Goal: Information Seeking & Learning: Learn about a topic

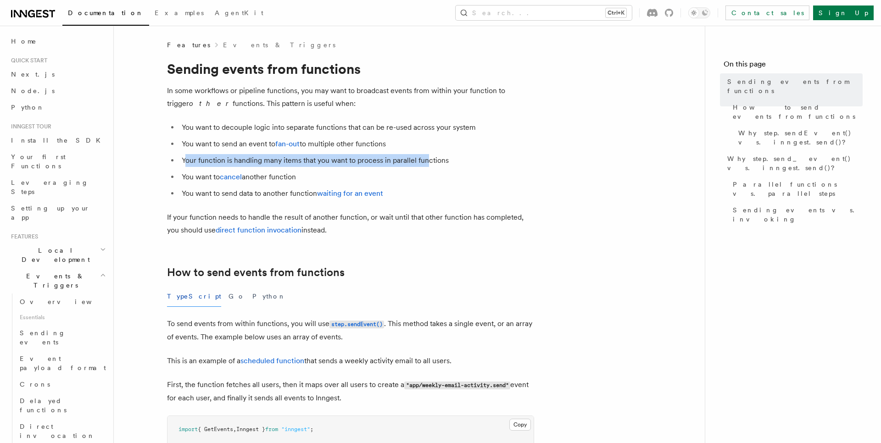
drag, startPoint x: 187, startPoint y: 158, endPoint x: 430, endPoint y: 160, distance: 242.6
click at [430, 160] on li "Your function is handling many items that you want to process in parallel funct…" at bounding box center [356, 160] width 355 height 13
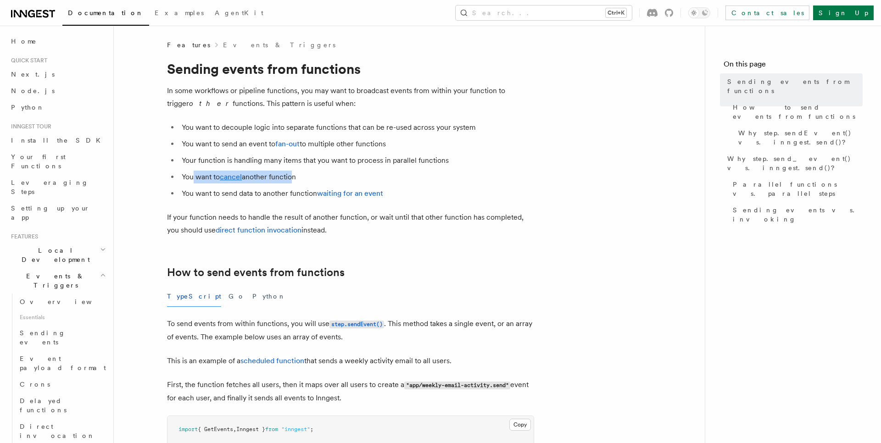
drag, startPoint x: 194, startPoint y: 178, endPoint x: 292, endPoint y: 178, distance: 97.7
click at [292, 178] on li "You want to cancel another function" at bounding box center [356, 177] width 355 height 13
drag, startPoint x: 187, startPoint y: 195, endPoint x: 412, endPoint y: 195, distance: 225.7
click at [412, 195] on li "You want to send data to another function waiting for an event" at bounding box center [356, 193] width 355 height 13
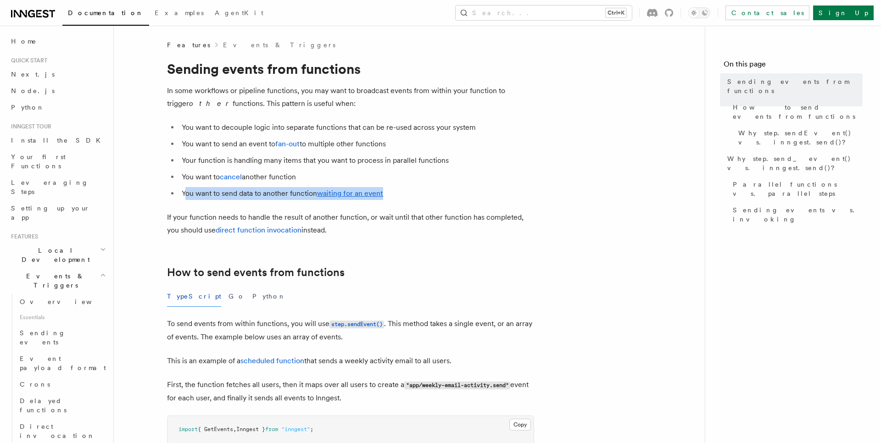
click at [413, 195] on li "You want to send data to another function waiting for an event" at bounding box center [356, 193] width 355 height 13
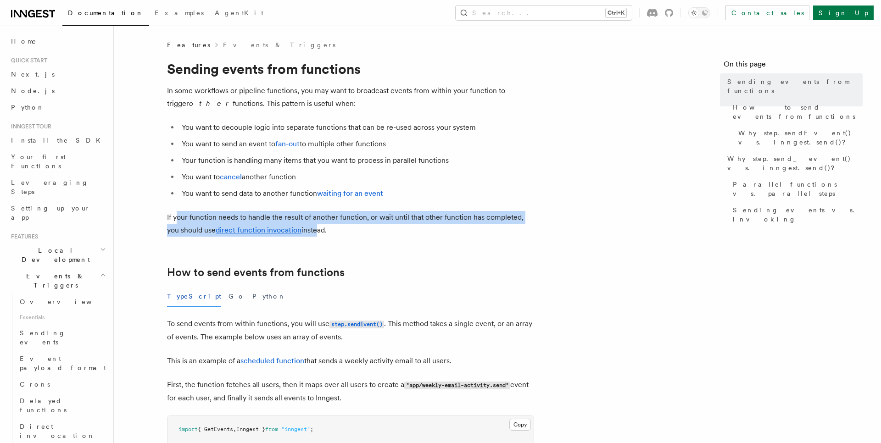
drag, startPoint x: 177, startPoint y: 220, endPoint x: 315, endPoint y: 232, distance: 138.1
click at [315, 232] on p "If your function needs to handle the result of another function, or wait until …" at bounding box center [350, 224] width 367 height 26
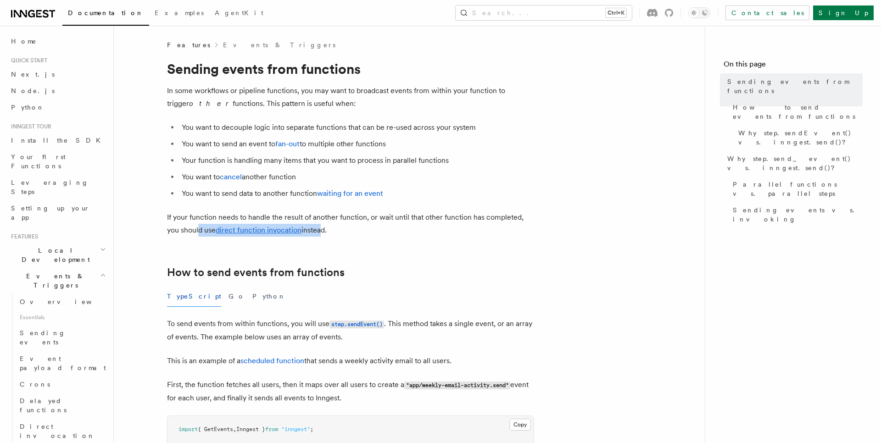
drag, startPoint x: 198, startPoint y: 232, endPoint x: 320, endPoint y: 231, distance: 122.0
click at [320, 231] on p "If your function needs to handle the result of another function, or wait until …" at bounding box center [350, 224] width 367 height 26
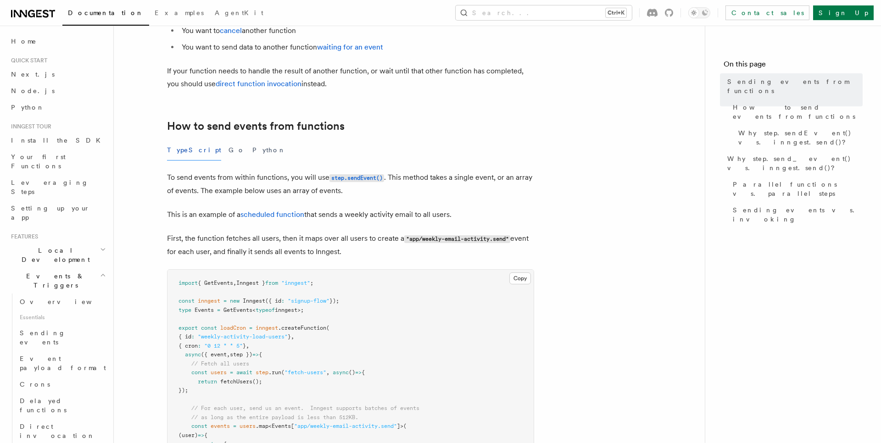
scroll to position [157, 0]
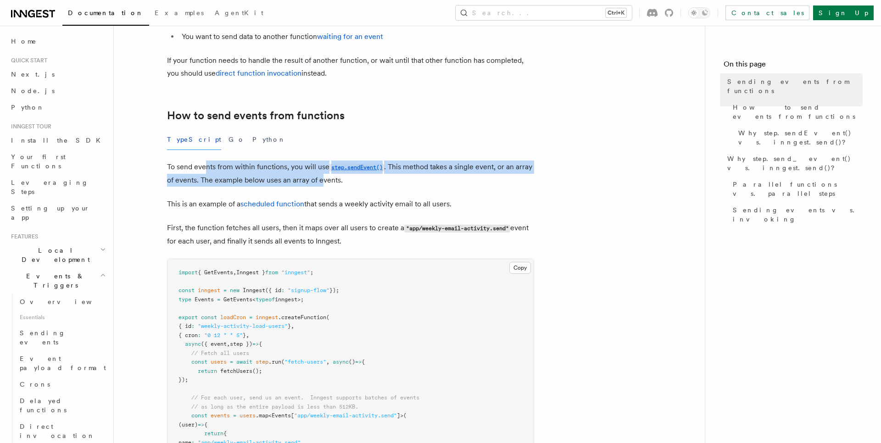
drag, startPoint x: 206, startPoint y: 168, endPoint x: 341, endPoint y: 182, distance: 135.5
click at [341, 182] on p "To send events from within functions, you will use step.sendEvent() . This meth…" at bounding box center [350, 174] width 367 height 26
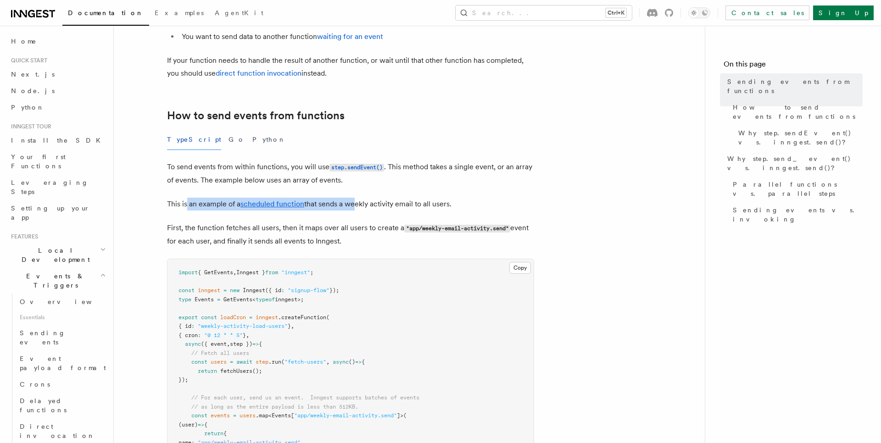
drag, startPoint x: 186, startPoint y: 204, endPoint x: 355, endPoint y: 205, distance: 169.2
click at [355, 205] on p "This is an example of a scheduled function that sends a weekly activity email t…" at bounding box center [350, 204] width 367 height 13
click at [355, 204] on p "This is an example of a scheduled function that sends a weekly activity email t…" at bounding box center [350, 204] width 367 height 13
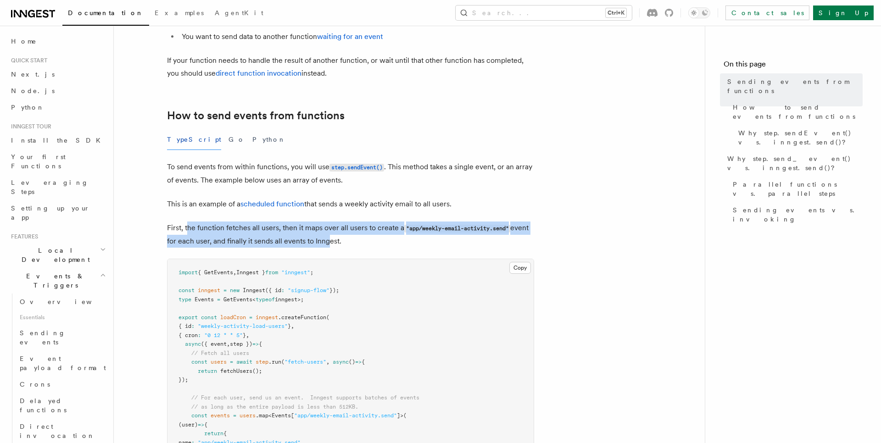
drag, startPoint x: 188, startPoint y: 232, endPoint x: 347, endPoint y: 241, distance: 159.9
click at [347, 241] on p "First, the function fetches all users, then it maps over all users to create a …" at bounding box center [350, 235] width 367 height 26
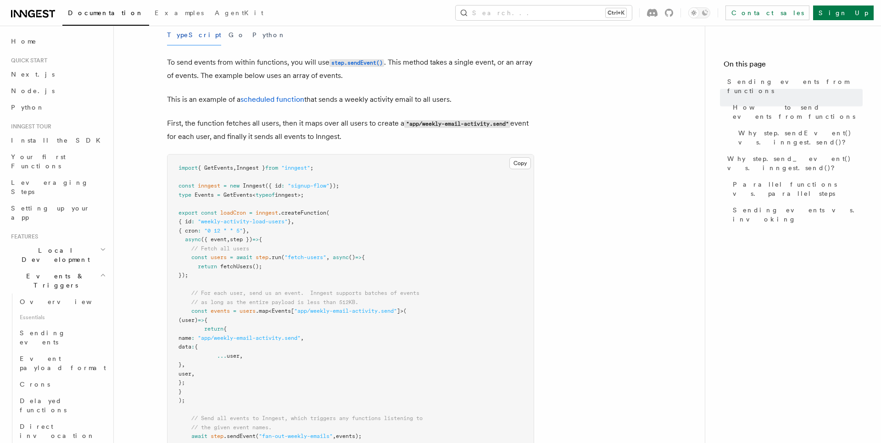
scroll to position [209, 0]
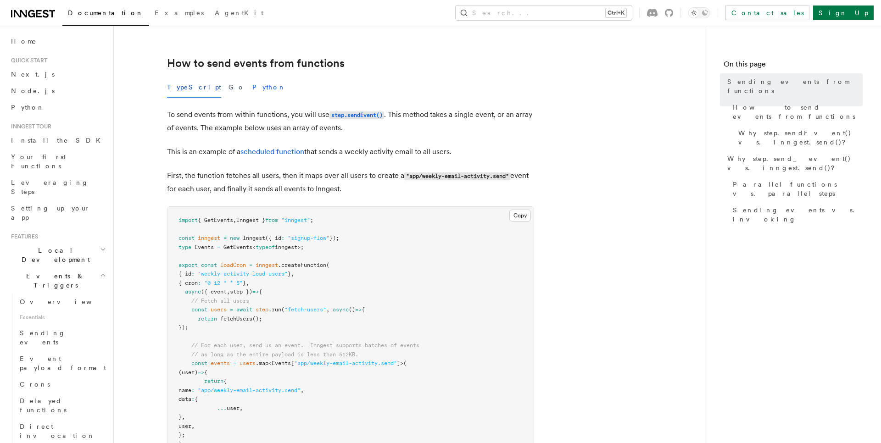
click at [252, 89] on button "Python" at bounding box center [268, 87] width 33 height 21
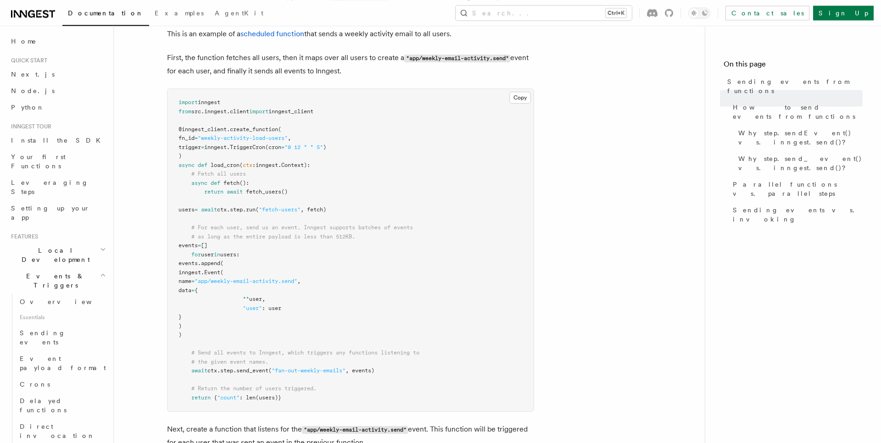
scroll to position [366, 0]
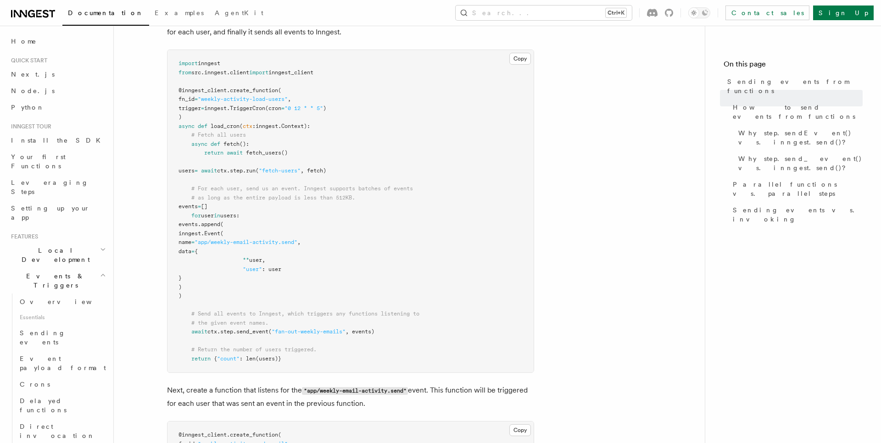
click at [285, 333] on span ""fan-out-weekly-emails"" at bounding box center [309, 331] width 74 height 6
drag, startPoint x: 285, startPoint y: 333, endPoint x: 336, endPoint y: 332, distance: 50.9
click at [336, 332] on span ""fan-out-weekly-emails"" at bounding box center [309, 331] width 74 height 6
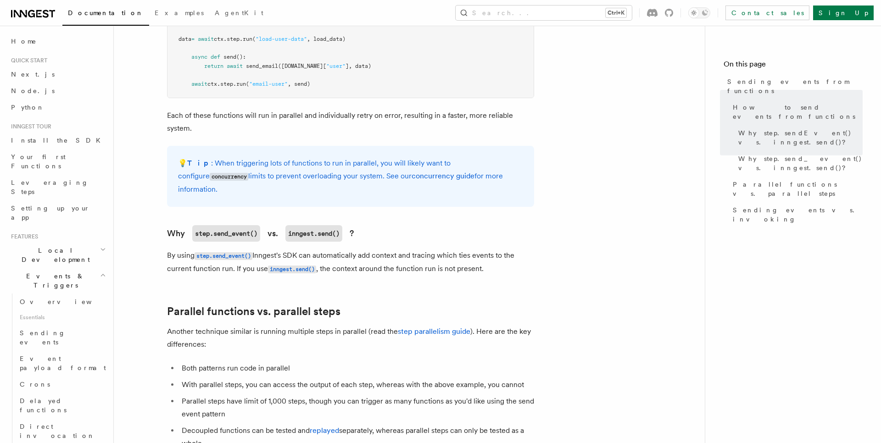
scroll to position [837, 0]
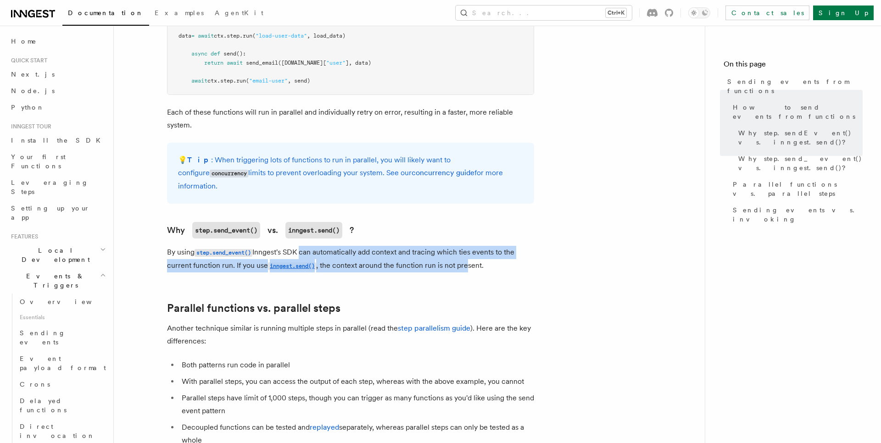
drag, startPoint x: 305, startPoint y: 243, endPoint x: 470, endPoint y: 258, distance: 165.8
click at [470, 258] on p "By using step.send_event() Inngest's SDK can automatically add context and trac…" at bounding box center [350, 259] width 367 height 27
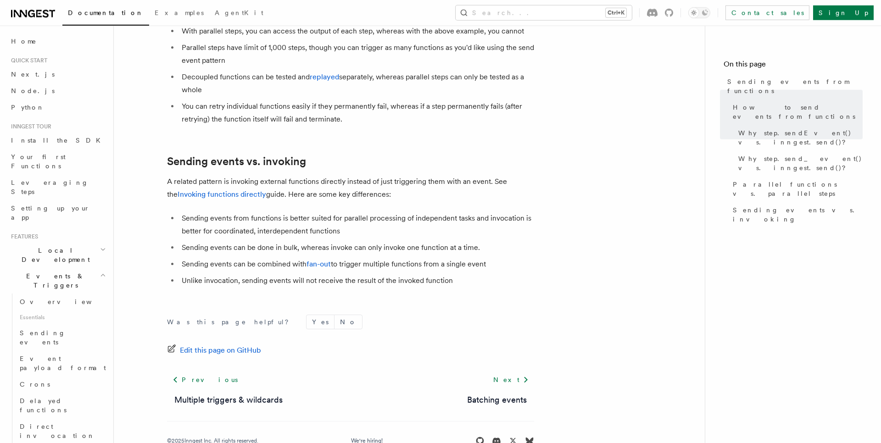
scroll to position [1203, 0]
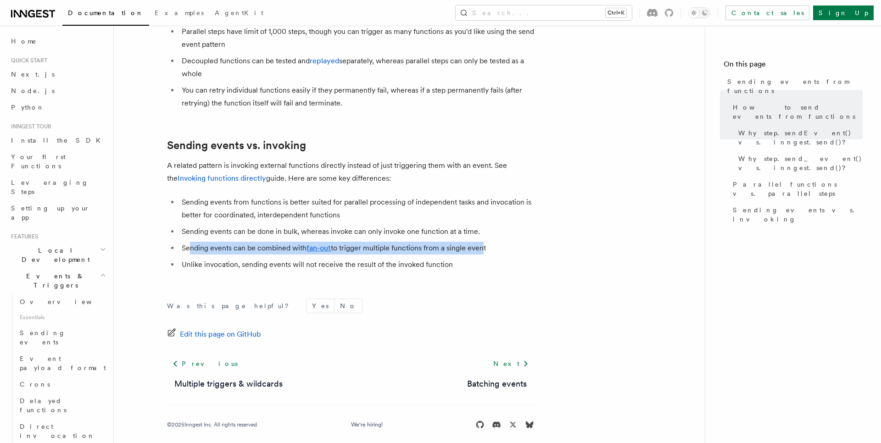
drag, startPoint x: 189, startPoint y: 239, endPoint x: 480, endPoint y: 244, distance: 291.3
click at [480, 244] on li "Sending events can be combined with fan-out to trigger multiple functions from …" at bounding box center [356, 248] width 355 height 13
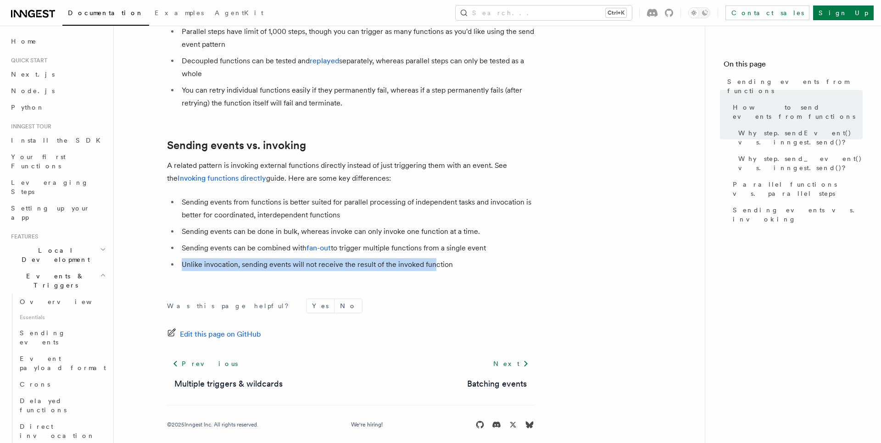
drag, startPoint x: 183, startPoint y: 254, endPoint x: 435, endPoint y: 261, distance: 251.9
click at [435, 261] on li "Unlike invocation, sending events will not receive the result of the invoked fu…" at bounding box center [356, 264] width 355 height 13
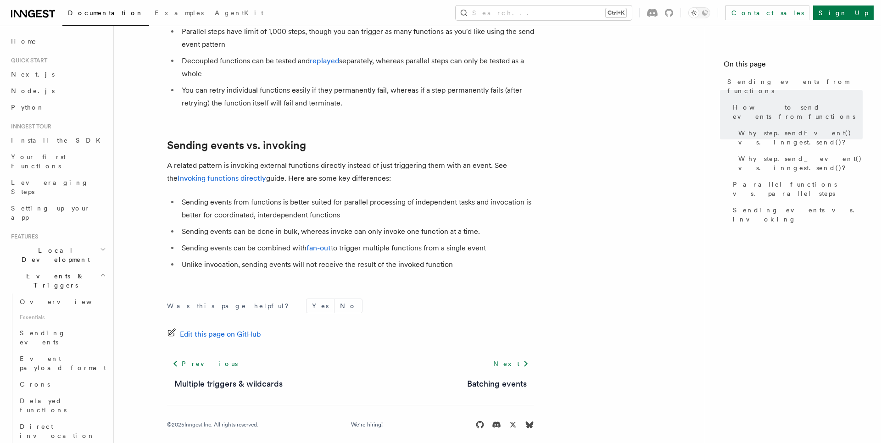
click at [435, 261] on li "Unlike invocation, sending events will not receive the result of the invoked fu…" at bounding box center [356, 264] width 355 height 13
click at [369, 299] on form "Was this page helpful? Yes No" at bounding box center [350, 306] width 367 height 15
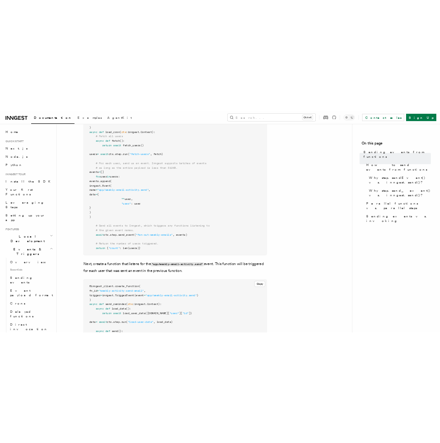
scroll to position [471, 0]
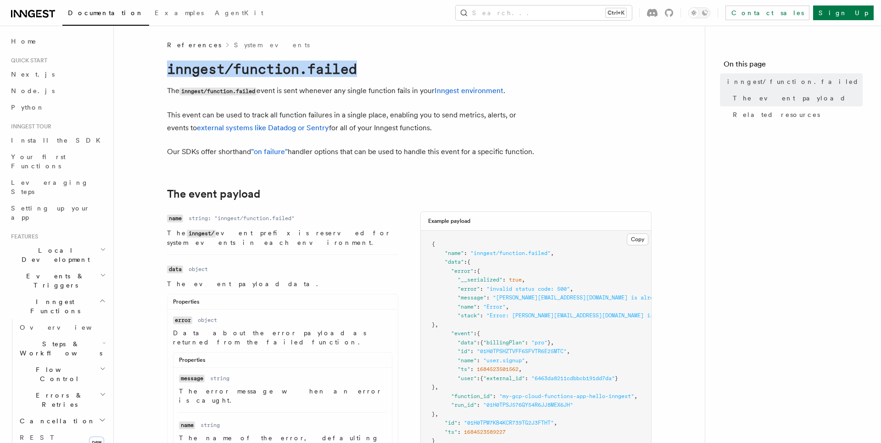
drag, startPoint x: 366, startPoint y: 70, endPoint x: 157, endPoint y: 71, distance: 209.6
copy code "inngest/function.failed"
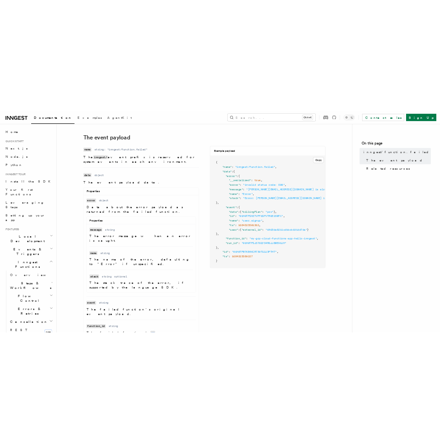
scroll to position [157, 0]
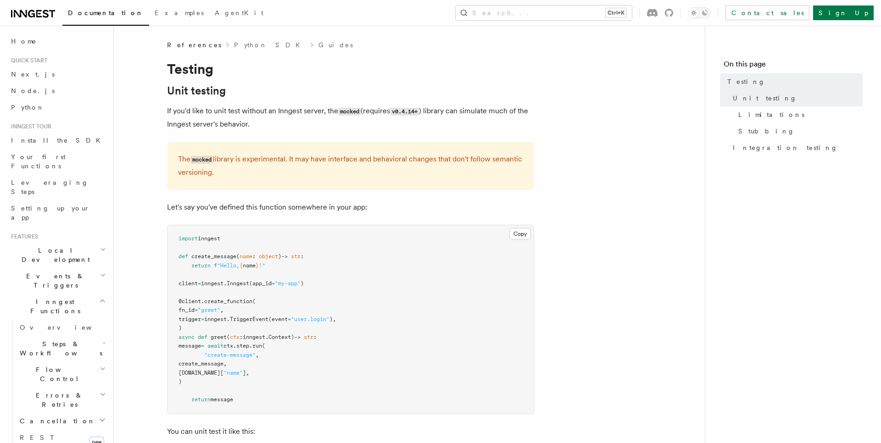
click at [228, 212] on p "Let's say you've defined this function somewhere in your app:" at bounding box center [350, 207] width 367 height 13
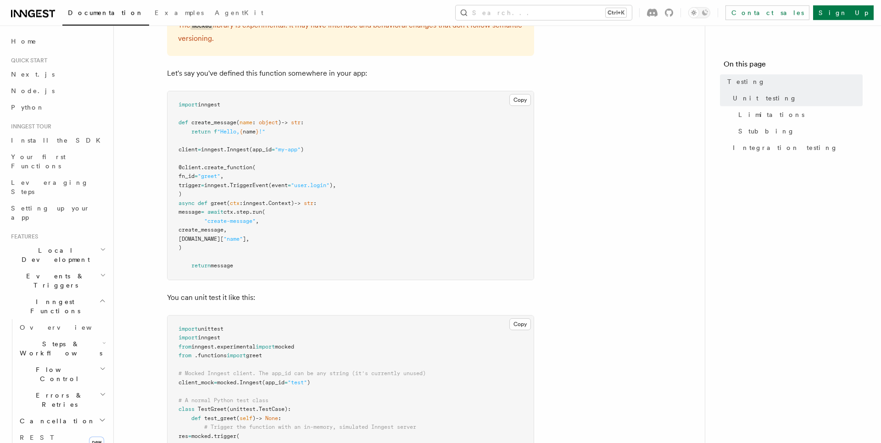
scroll to position [157, 0]
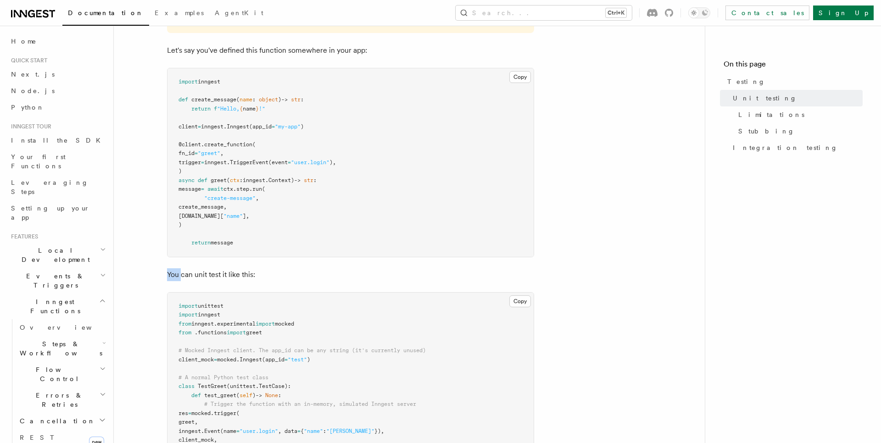
drag, startPoint x: 181, startPoint y: 272, endPoint x: 288, endPoint y: 267, distance: 106.5
click at [288, 270] on p "You can unit test it like this:" at bounding box center [350, 274] width 367 height 13
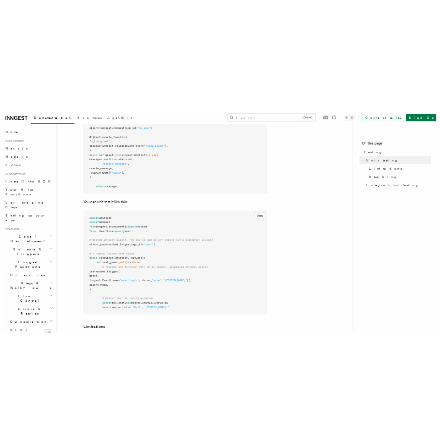
scroll to position [261, 0]
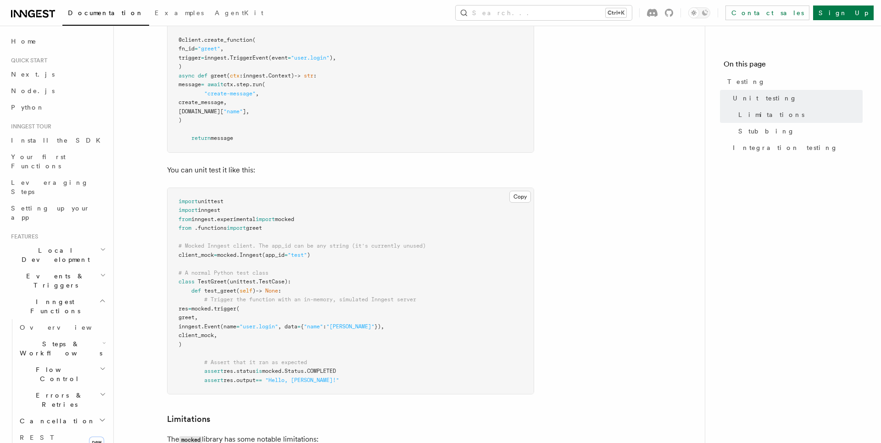
click at [183, 220] on span "from" at bounding box center [184, 219] width 13 height 6
drag, startPoint x: 183, startPoint y: 220, endPoint x: 320, endPoint y: 218, distance: 136.2
click at [320, 218] on pre "import unittest import inngest from inngest . experimental import mocked from .…" at bounding box center [350, 291] width 366 height 206
copy code "from inngest . experimental import mocked"
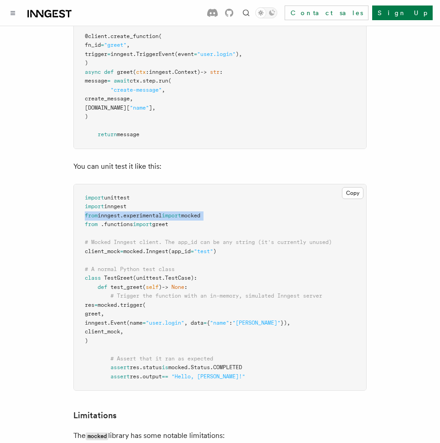
drag, startPoint x: 119, startPoint y: 308, endPoint x: 164, endPoint y: 306, distance: 45.4
click at [146, 306] on span "res = mocked . trigger (" at bounding box center [115, 305] width 61 height 6
drag, startPoint x: 110, startPoint y: 305, endPoint x: 255, endPoint y: 376, distance: 160.8
click at [255, 376] on pre "import unittest import inngest from inngest . experimental import mocked from .…" at bounding box center [220, 287] width 293 height 206
copy code "res = mocked . trigger ( greet, inngest. Event (name = "user.login" , data = { …"
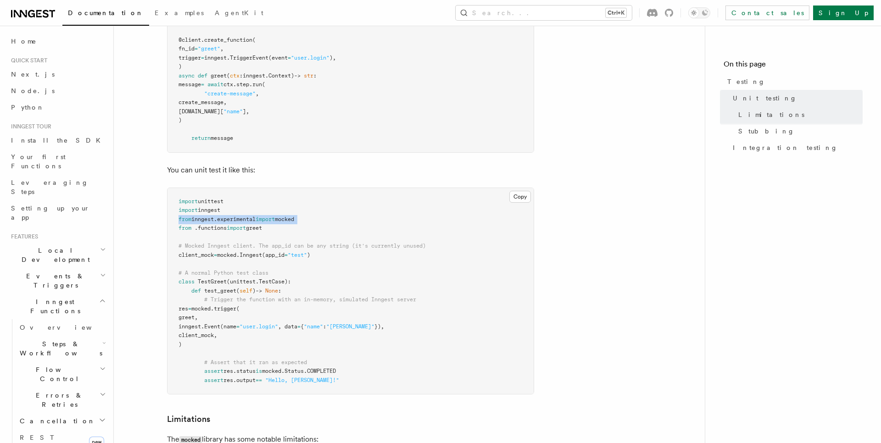
scroll to position [0, 0]
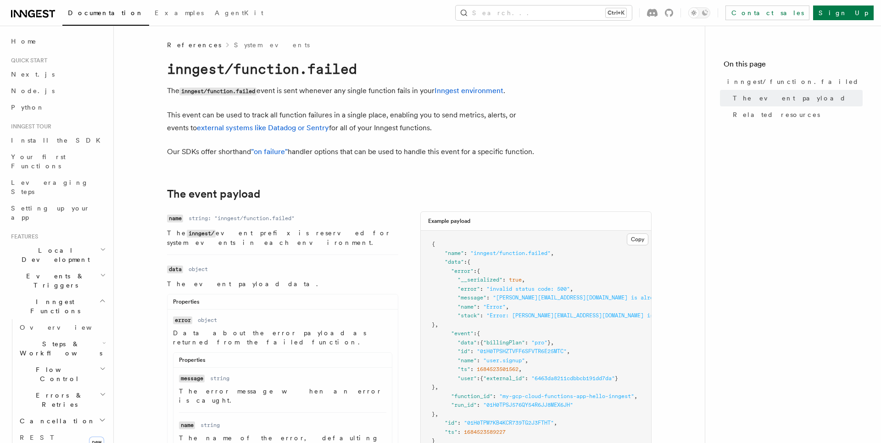
scroll to position [157, 0]
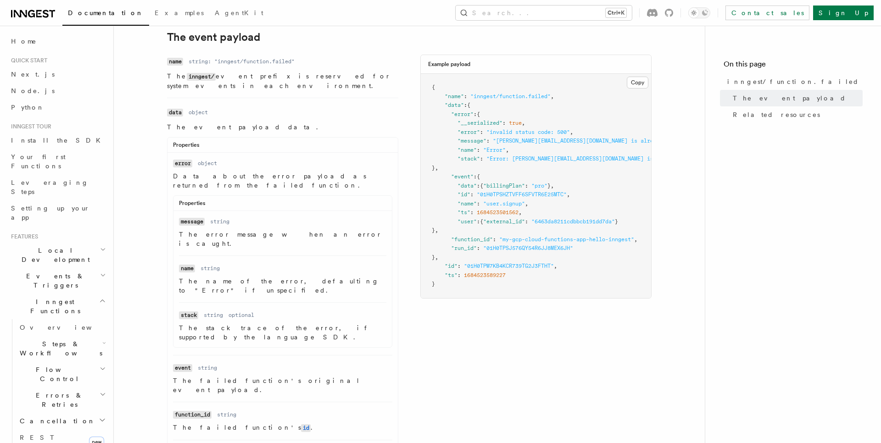
drag, startPoint x: 450, startPoint y: 296, endPoint x: 495, endPoint y: 281, distance: 47.0
click at [495, 281] on pre "{ "name" : "inngest/function.failed" , "data" : { "error" : { "__serialized" : …" at bounding box center [536, 186] width 230 height 224
click at [495, 269] on span ""01H0TPW7KB4KCR739TG2J3FTHT"" at bounding box center [509, 266] width 90 height 6
drag, startPoint x: 444, startPoint y: 297, endPoint x: 485, endPoint y: 261, distance: 54.6
click at [485, 261] on pre "{ "name" : "inngest/function.failed" , "data" : { "error" : { "__serialized" : …" at bounding box center [536, 186] width 230 height 224
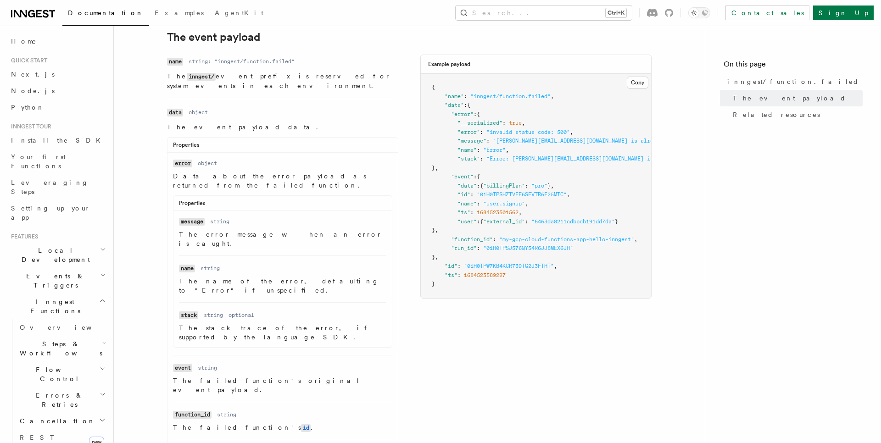
click at [485, 251] on span ""01H0TPSJ576QY54R6JJ8MEX6JH"" at bounding box center [528, 248] width 90 height 6
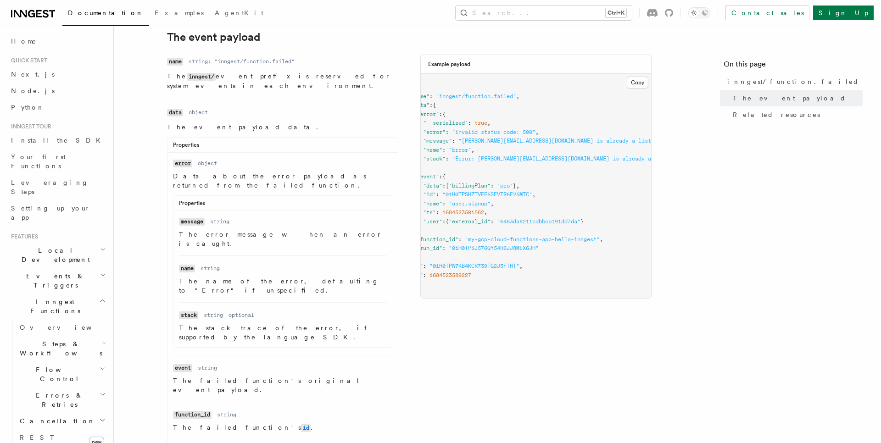
scroll to position [0, 0]
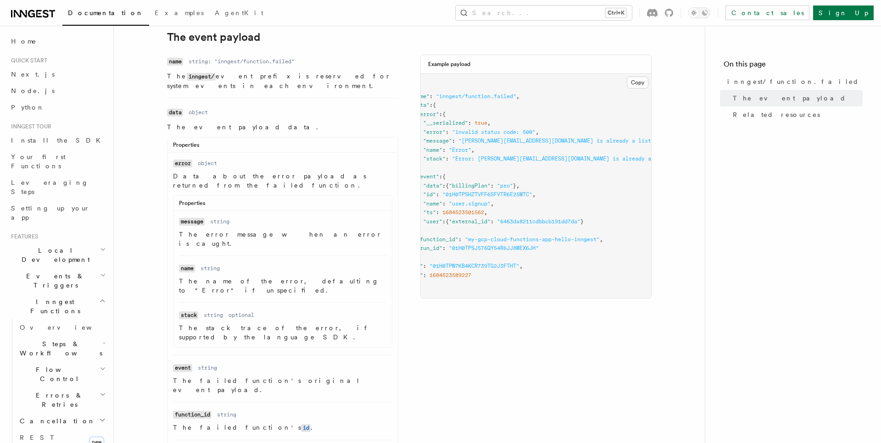
scroll to position [0, 7]
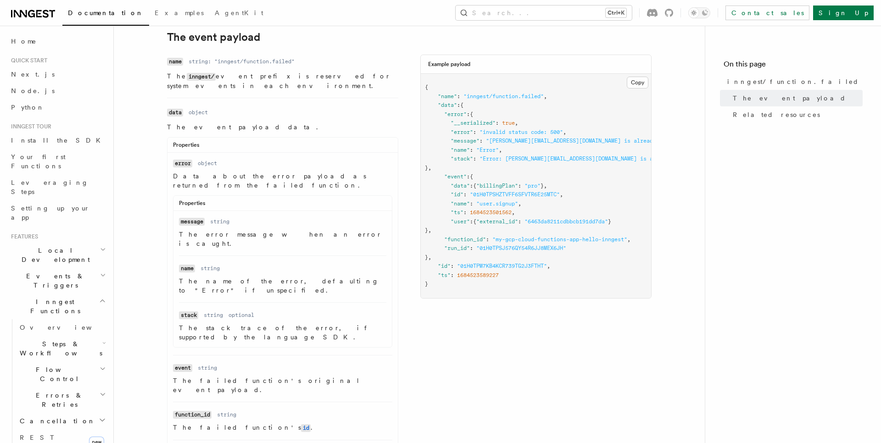
drag, startPoint x: 432, startPoint y: 98, endPoint x: 454, endPoint y: 299, distance: 202.0
click at [454, 298] on pre "{ "name" : "inngest/function.failed" , "data" : { "error" : { "__serialized" : …" at bounding box center [536, 186] width 230 height 224
copy code "{ "name" : "inngest/function.failed" , "data" : { "error" : { "__serialized" : …"
